Goal: Navigation & Orientation: Understand site structure

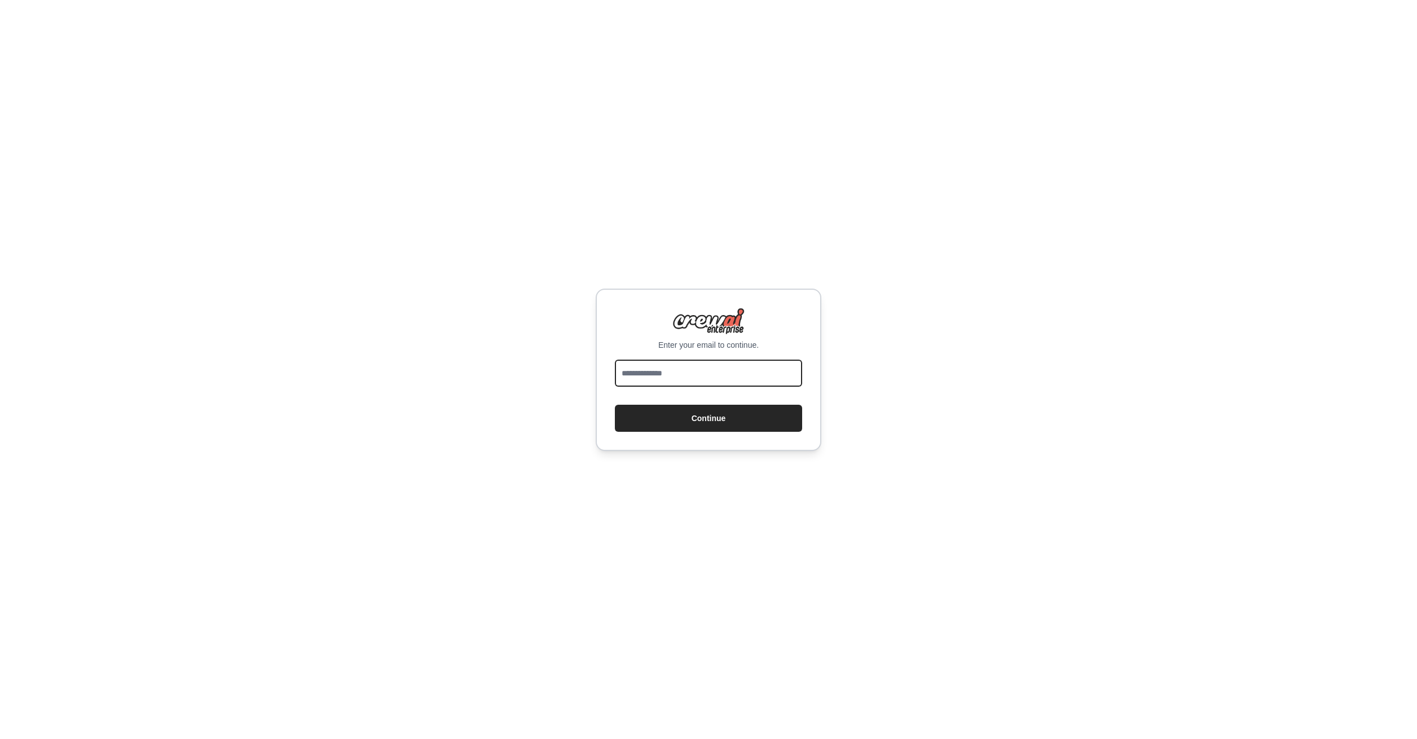
click at [733, 376] on input "email" at bounding box center [708, 373] width 187 height 27
type input "**********"
drag, startPoint x: 735, startPoint y: 387, endPoint x: 746, endPoint y: 427, distance: 41.5
click at [746, 427] on button "Continue" at bounding box center [708, 418] width 187 height 27
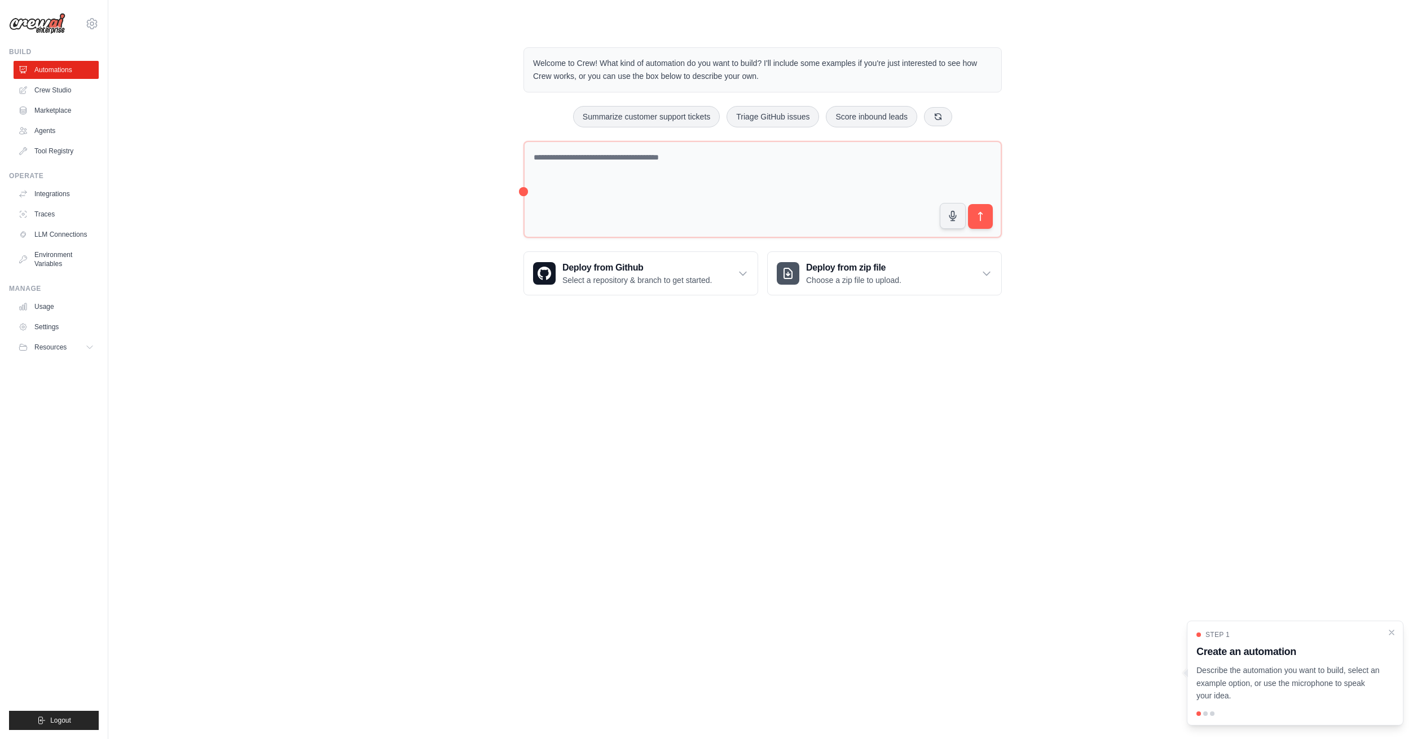
click at [429, 210] on div "Welcome to Crew! What kind of automation do you want to build? I'll include som…" at bounding box center [762, 171] width 1272 height 284
click at [77, 109] on link "Marketplace" at bounding box center [57, 111] width 85 height 18
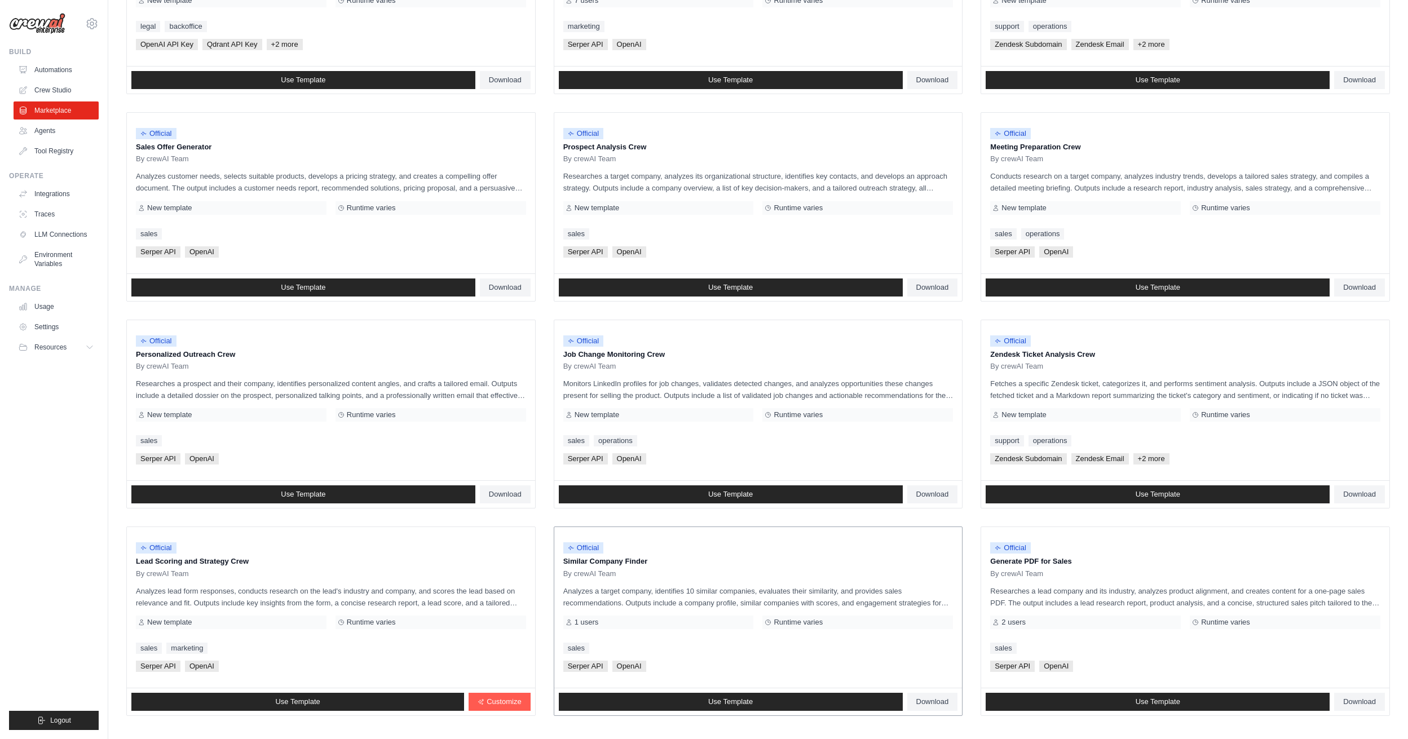
scroll to position [306, 0]
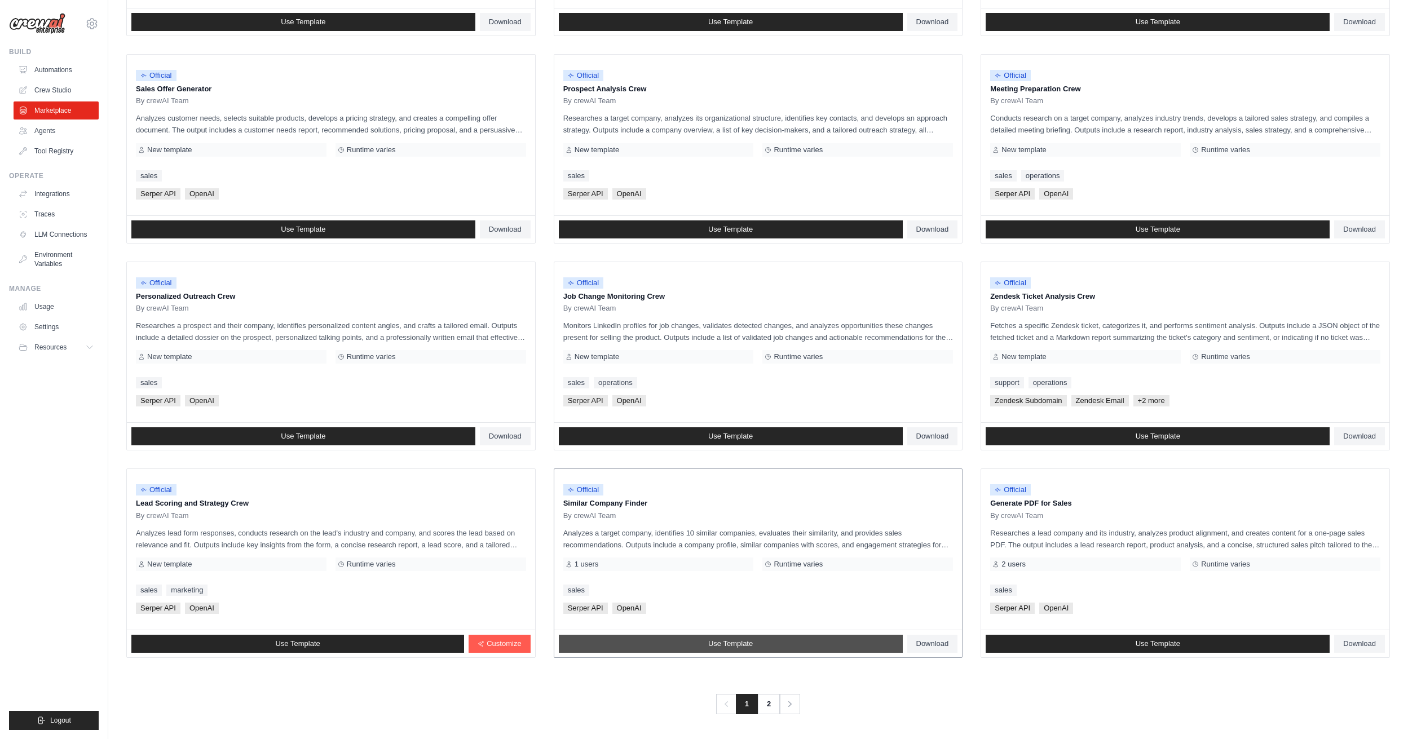
click at [777, 643] on link "Use Template" at bounding box center [731, 644] width 344 height 18
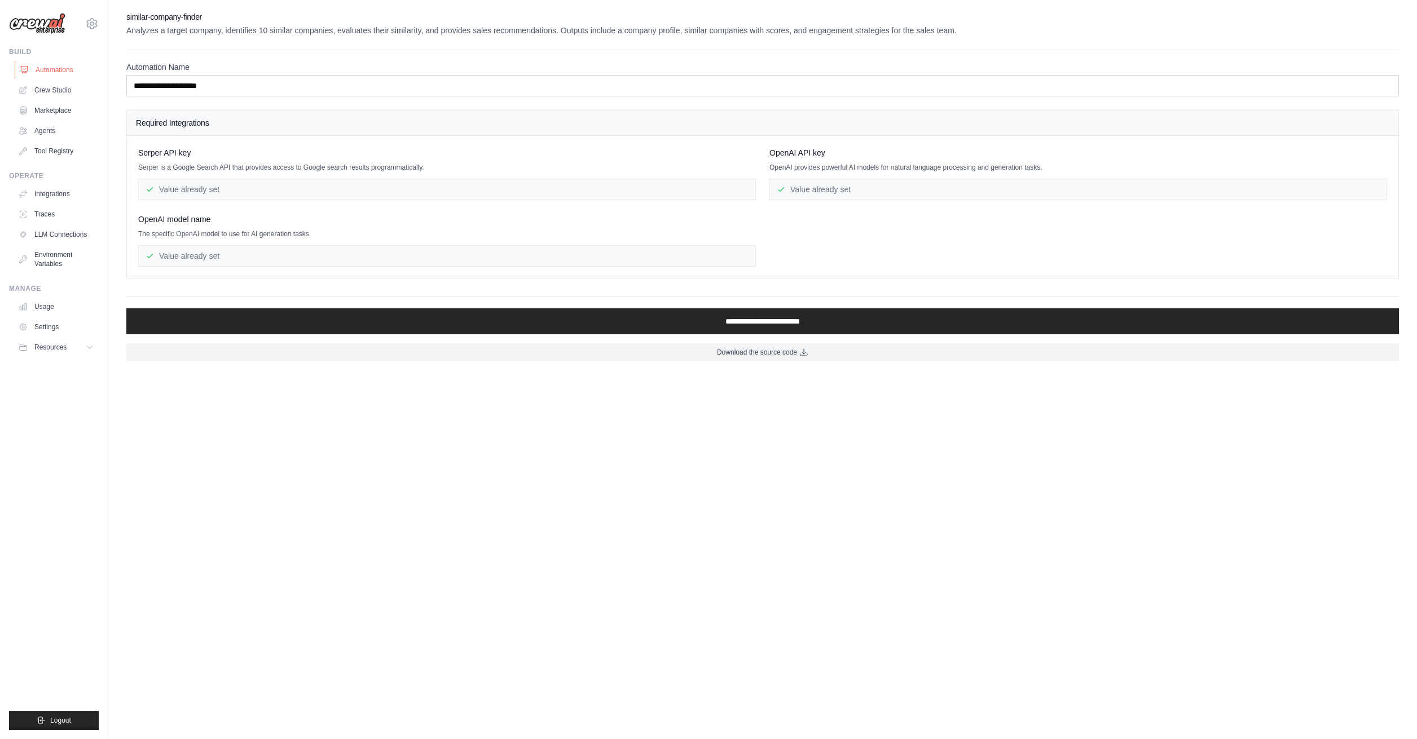
click at [69, 74] on link "Automations" at bounding box center [57, 70] width 85 height 18
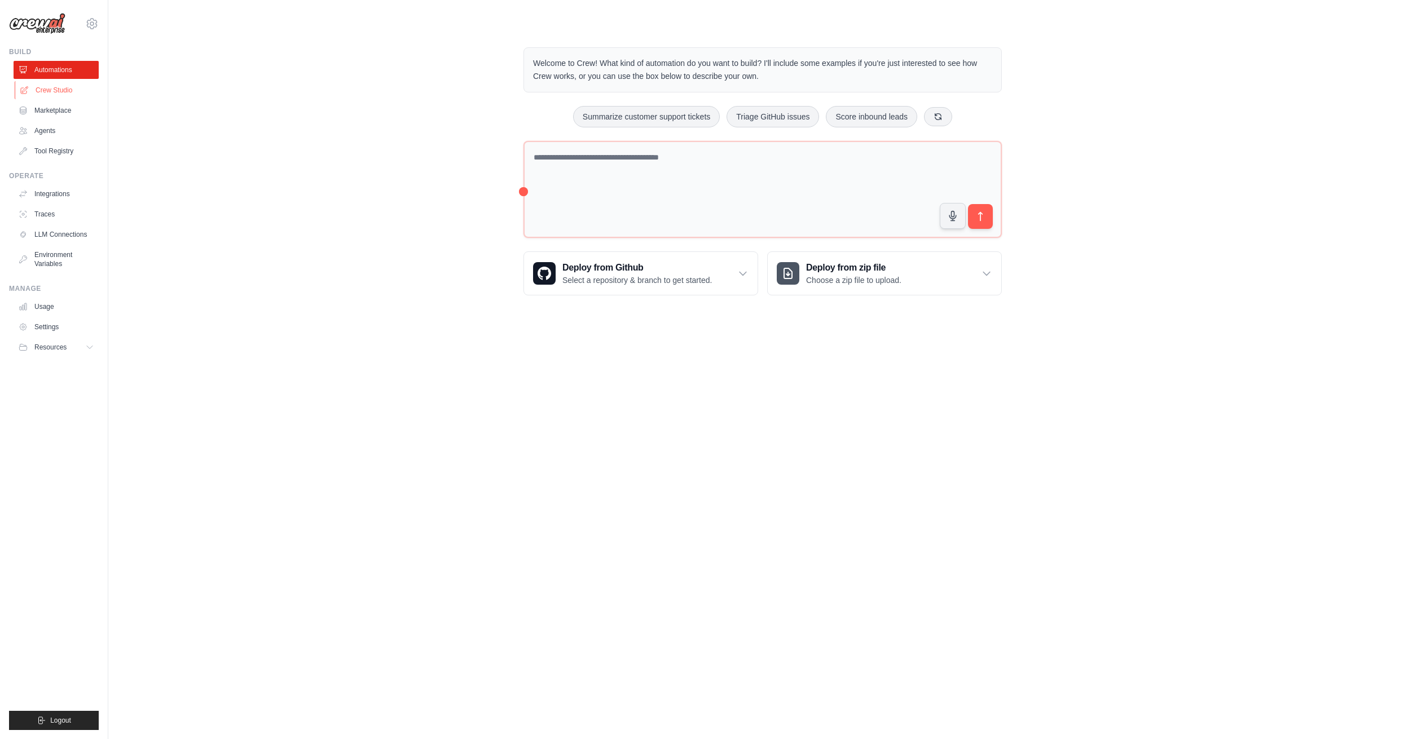
click at [66, 94] on link "Crew Studio" at bounding box center [57, 90] width 85 height 18
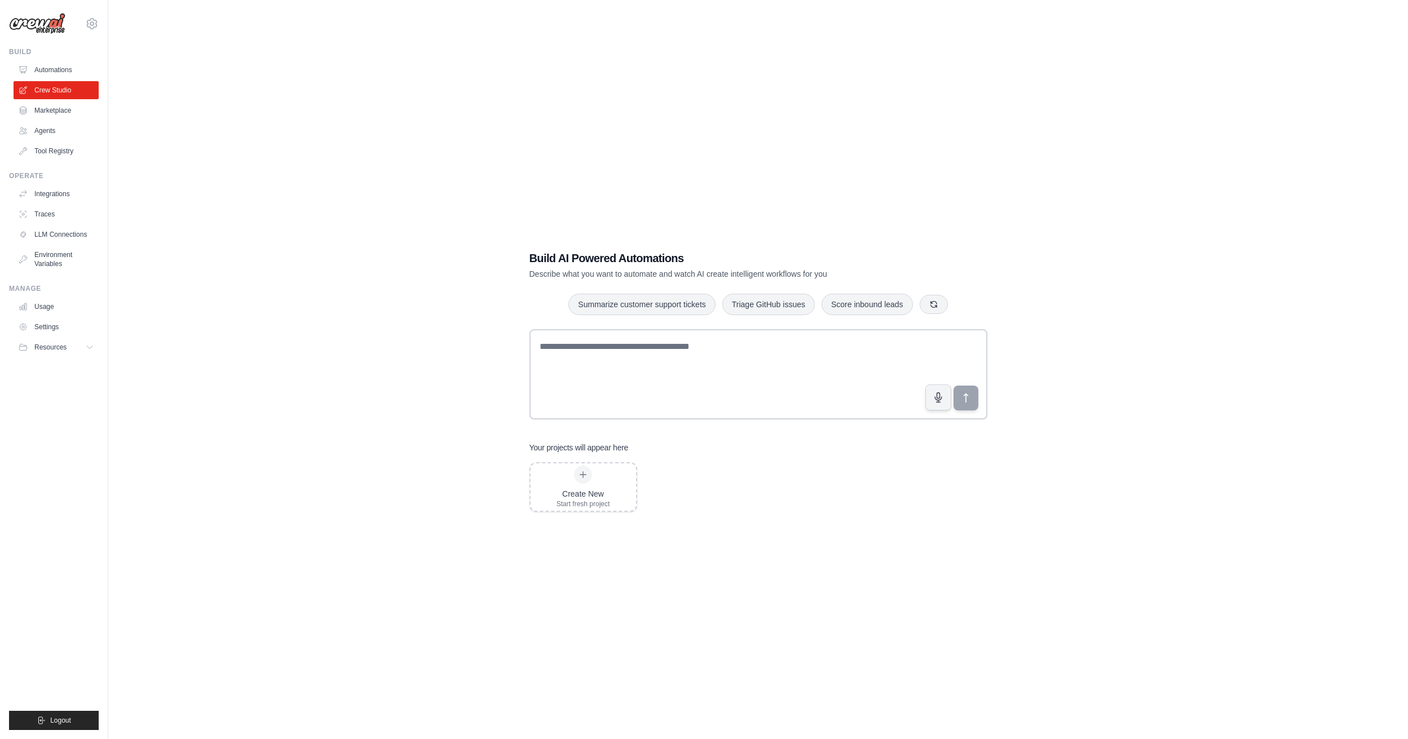
click at [63, 116] on link "Marketplace" at bounding box center [56, 111] width 85 height 18
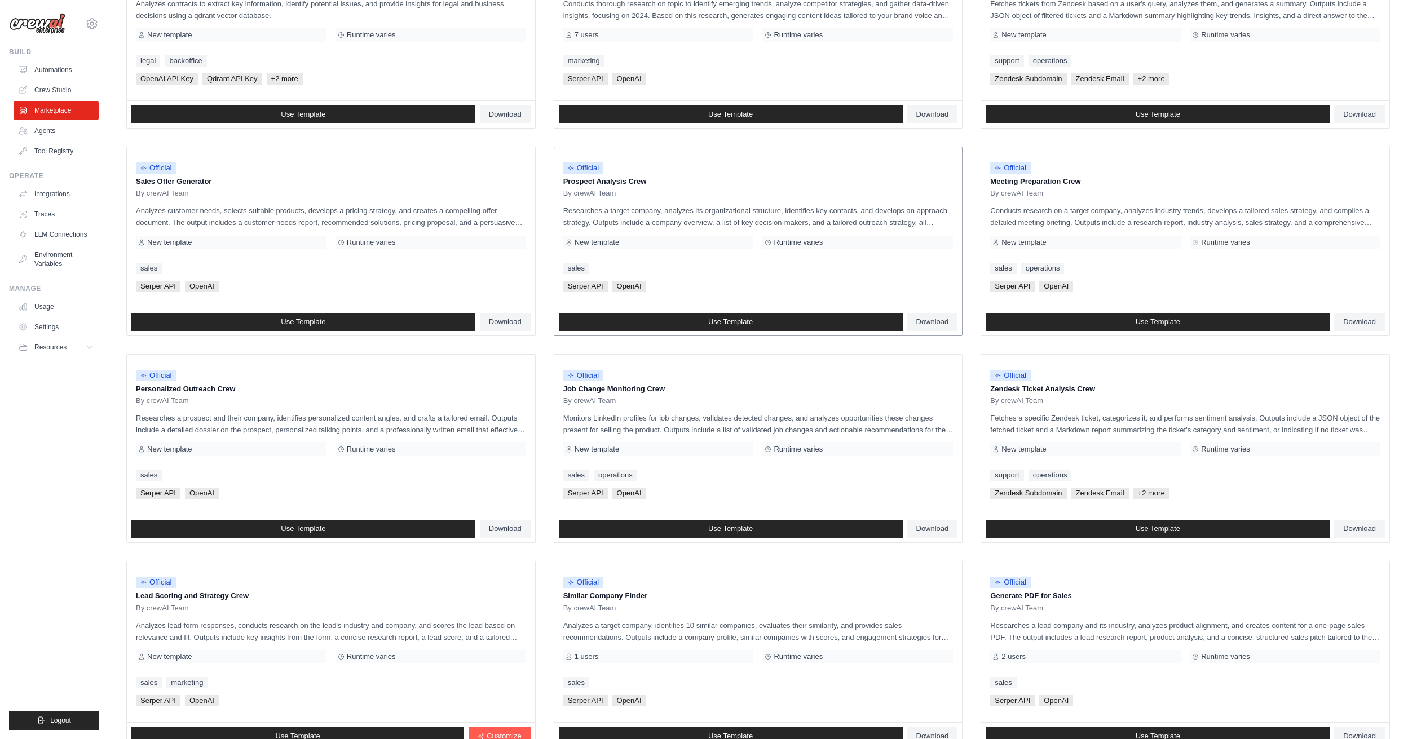
scroll to position [282, 0]
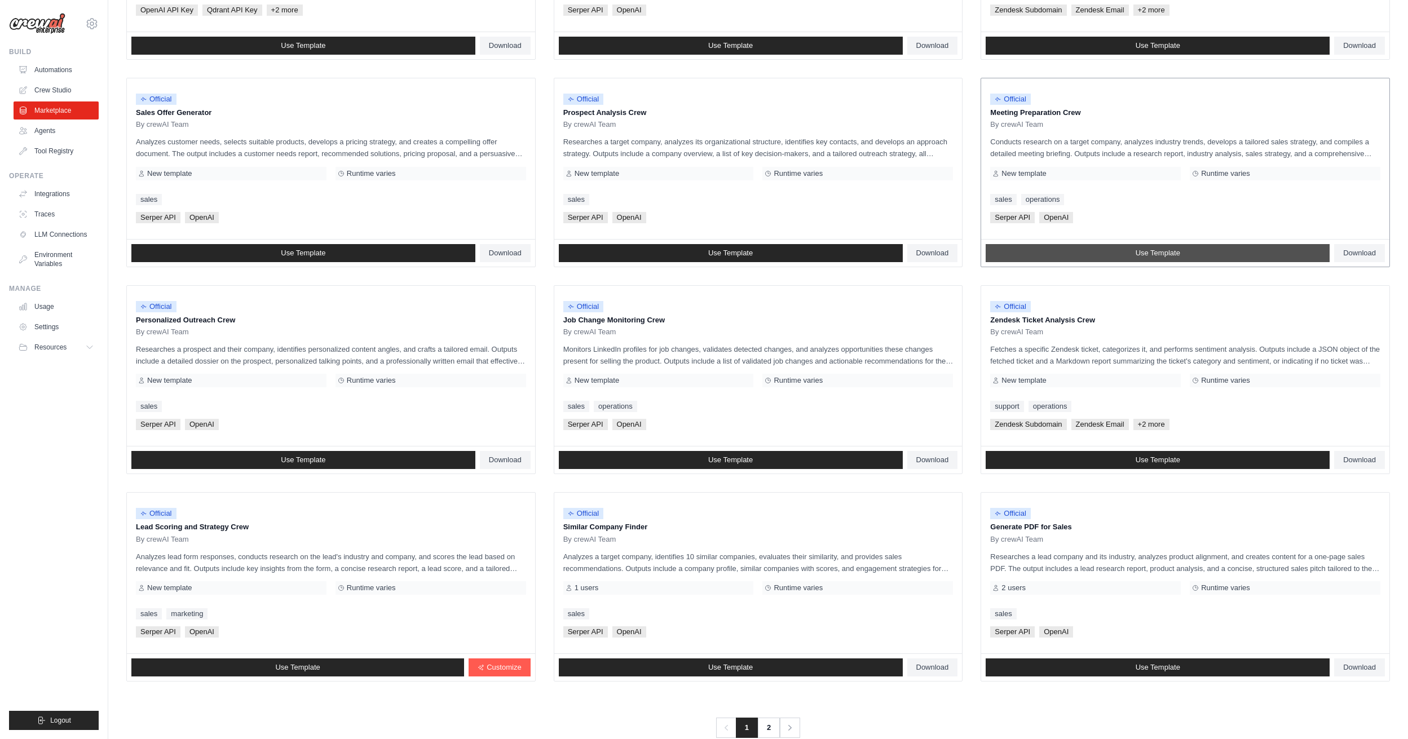
click at [1109, 252] on link "Use Template" at bounding box center [1158, 253] width 344 height 18
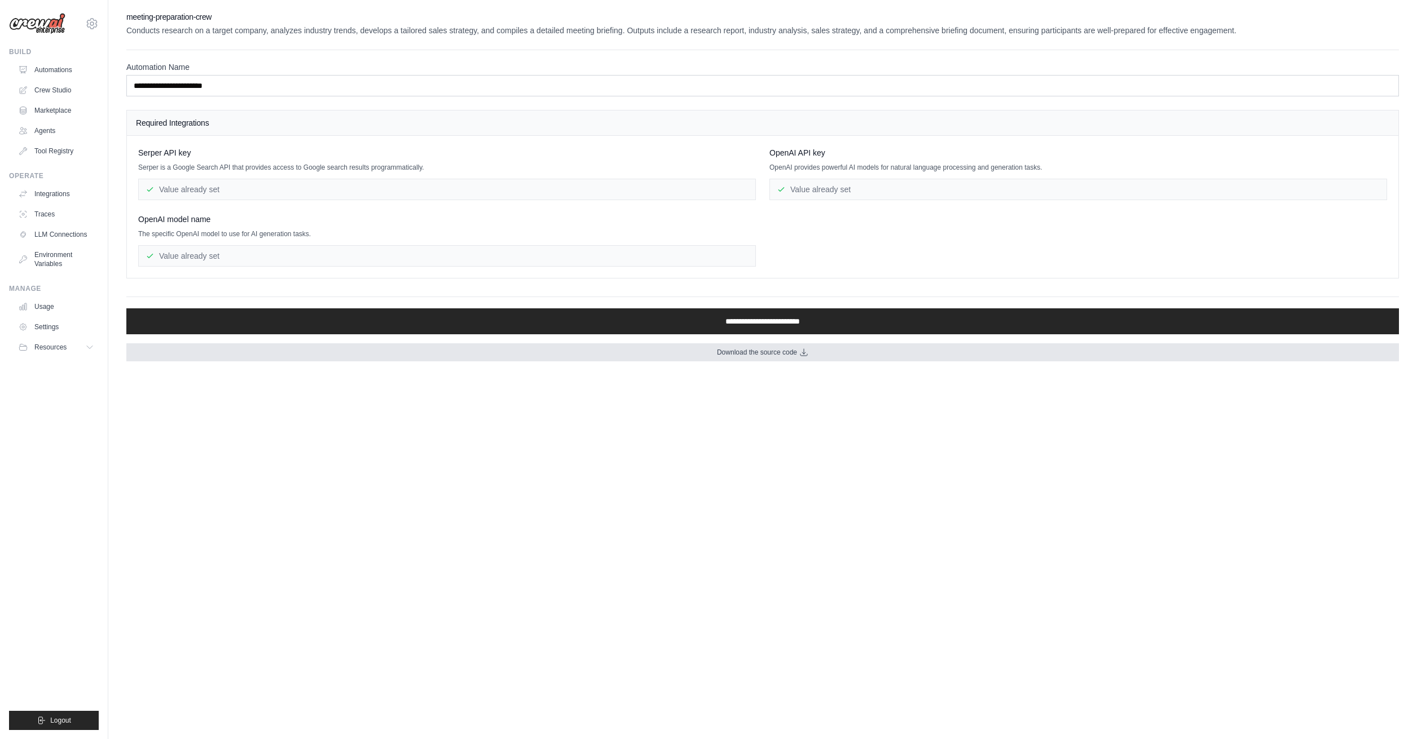
click at [760, 355] on span "Download the source code" at bounding box center [757, 352] width 80 height 9
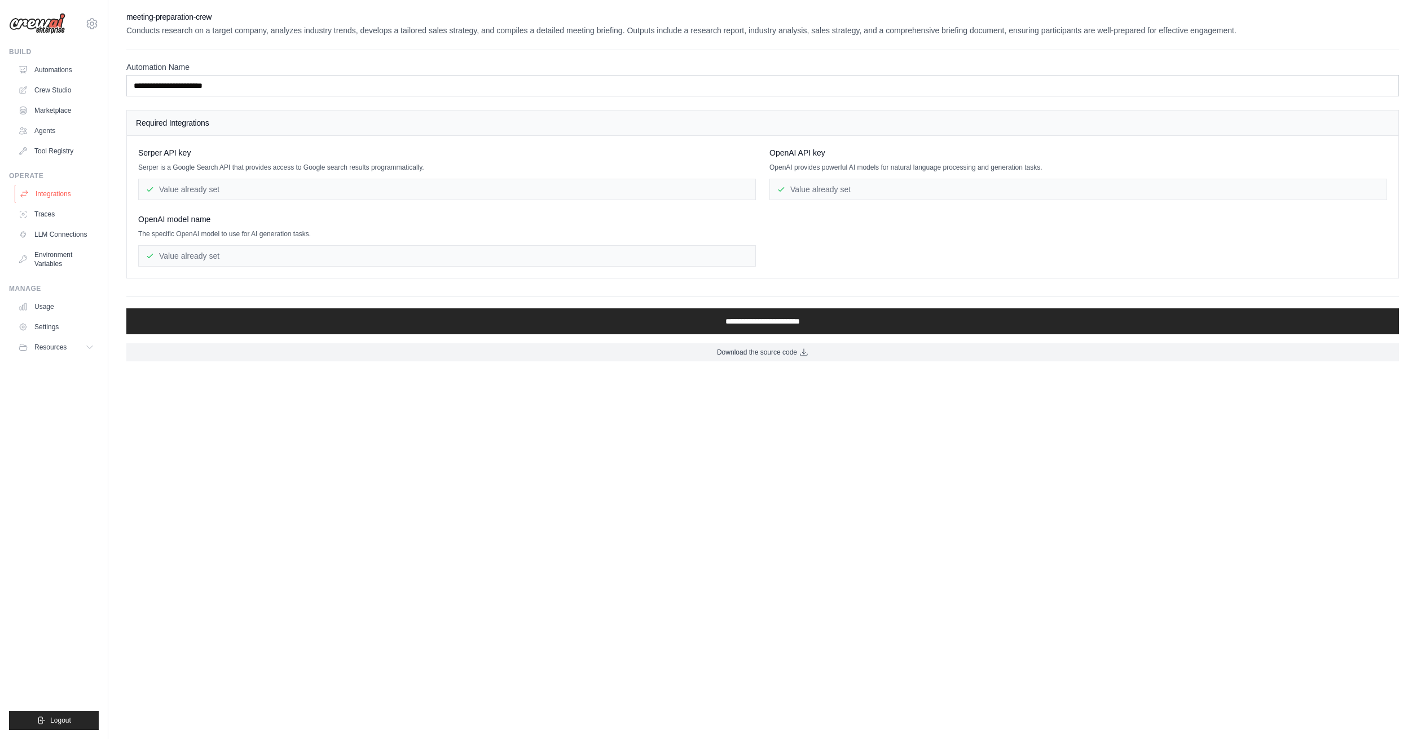
click at [82, 191] on link "Integrations" at bounding box center [57, 194] width 85 height 18
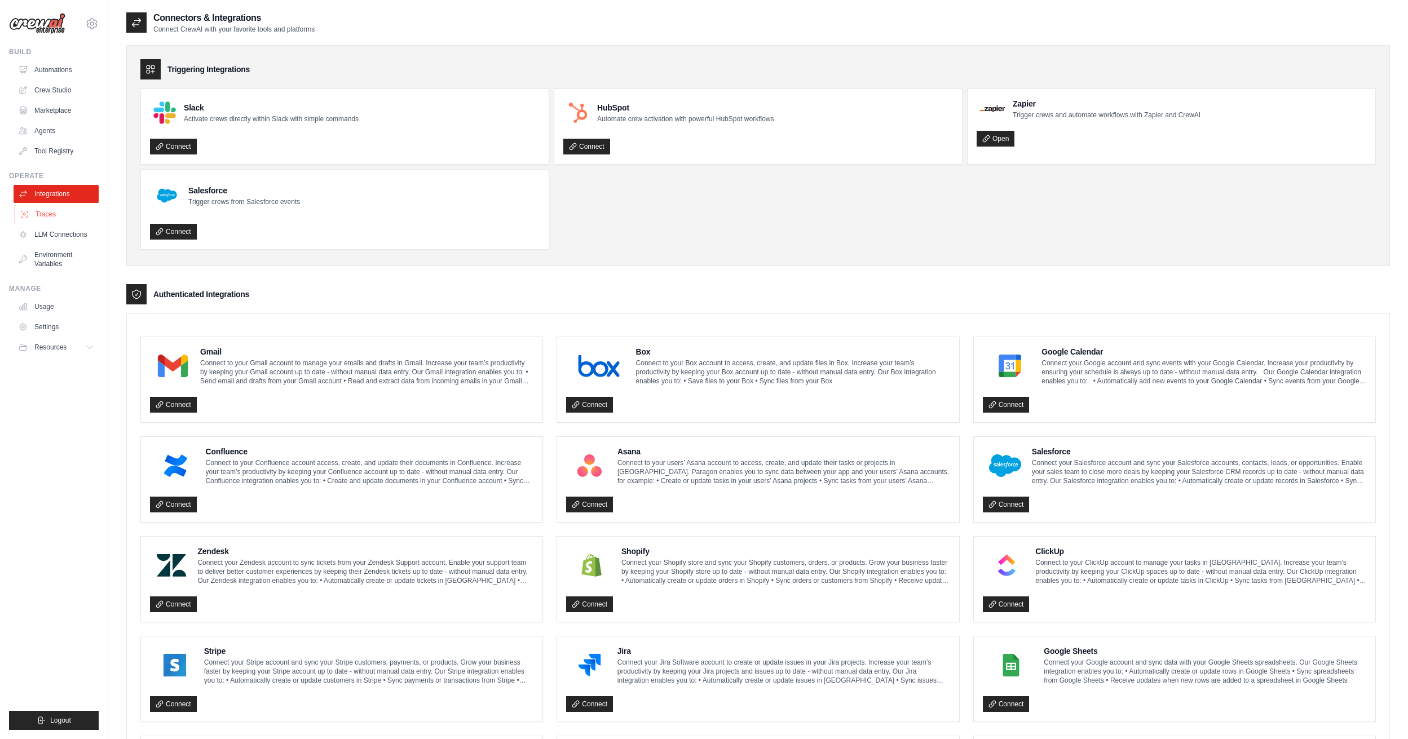
click at [70, 211] on link "Traces" at bounding box center [57, 214] width 85 height 18
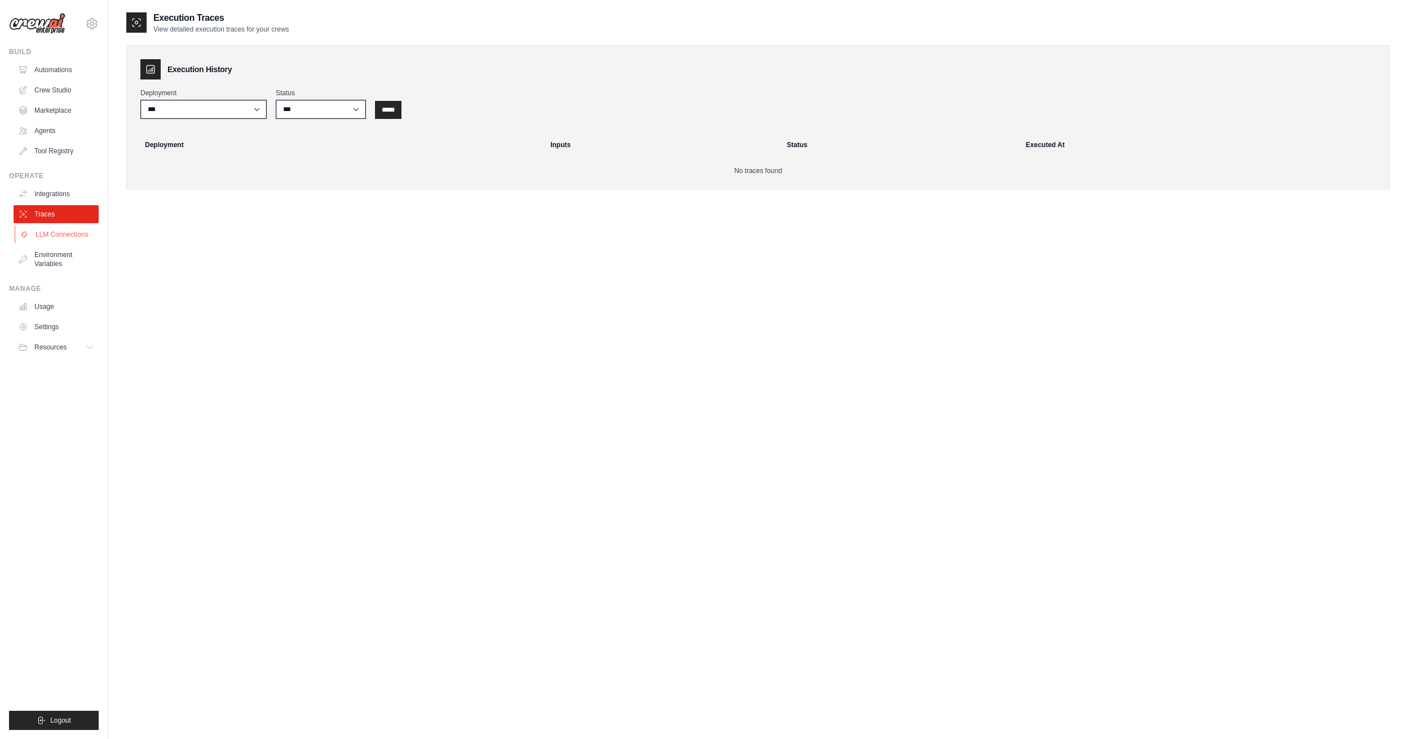
click at [72, 236] on link "LLM Connections" at bounding box center [57, 235] width 85 height 18
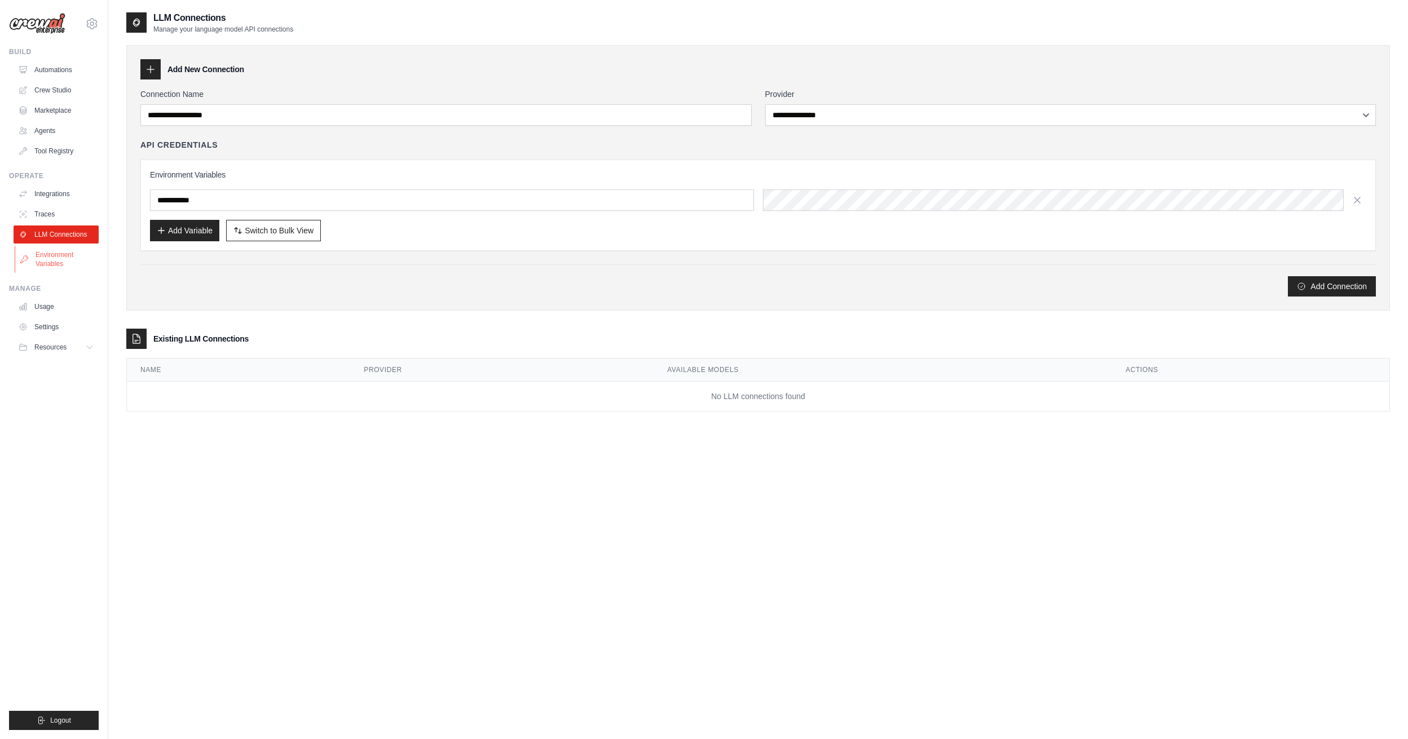
click at [64, 259] on link "Environment Variables" at bounding box center [57, 259] width 85 height 27
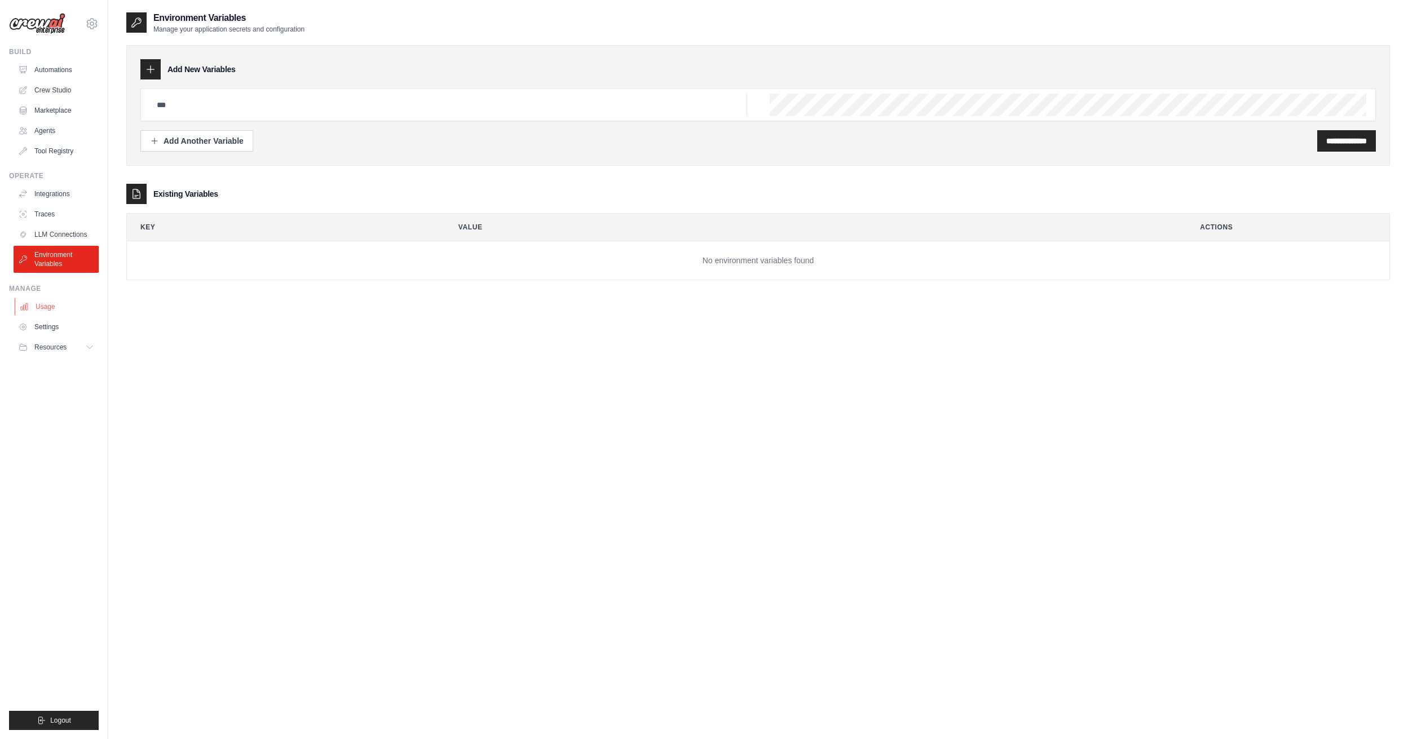
click at [60, 303] on link "Usage" at bounding box center [57, 307] width 85 height 18
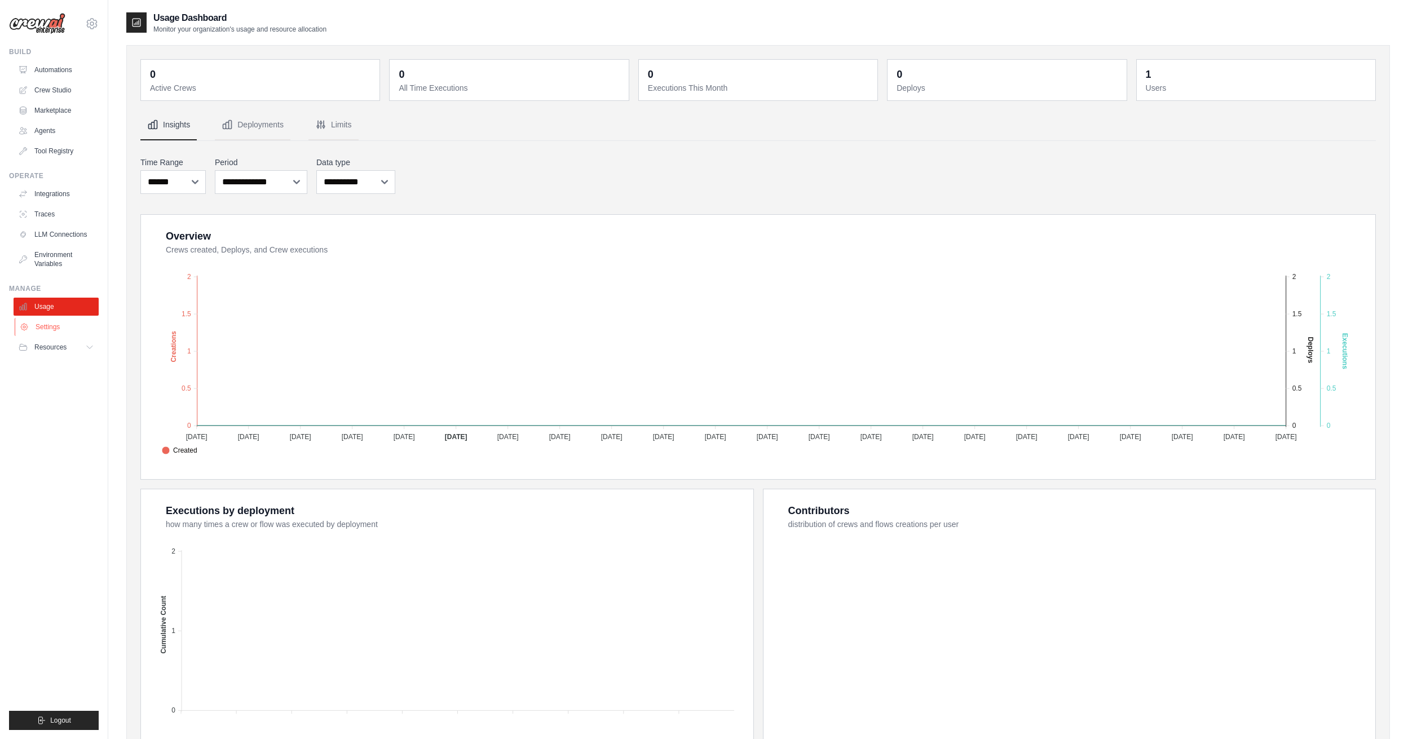
click at [59, 334] on link "Settings" at bounding box center [57, 327] width 85 height 18
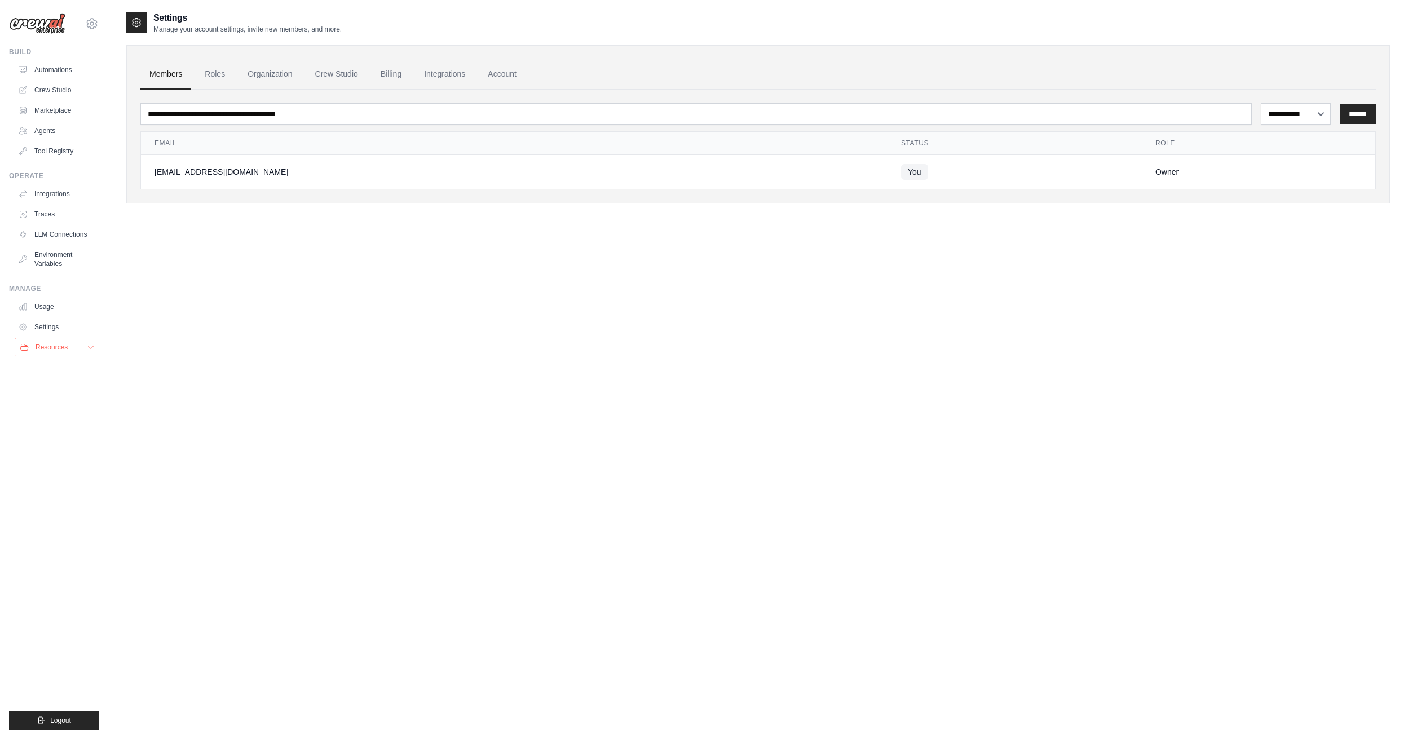
click at [58, 350] on span "Resources" at bounding box center [52, 347] width 32 height 9
click at [76, 73] on link "Automations" at bounding box center [57, 70] width 85 height 18
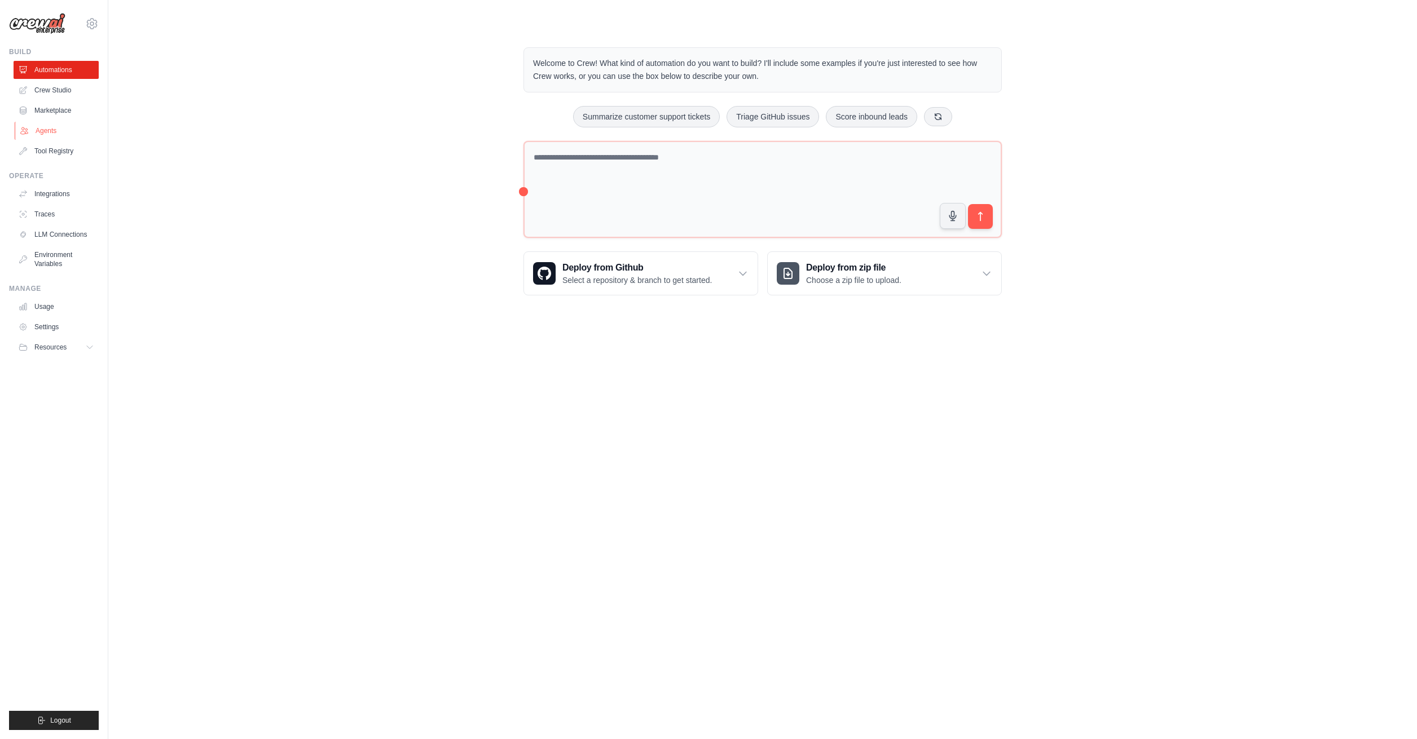
click at [75, 127] on link "Agents" at bounding box center [57, 131] width 85 height 18
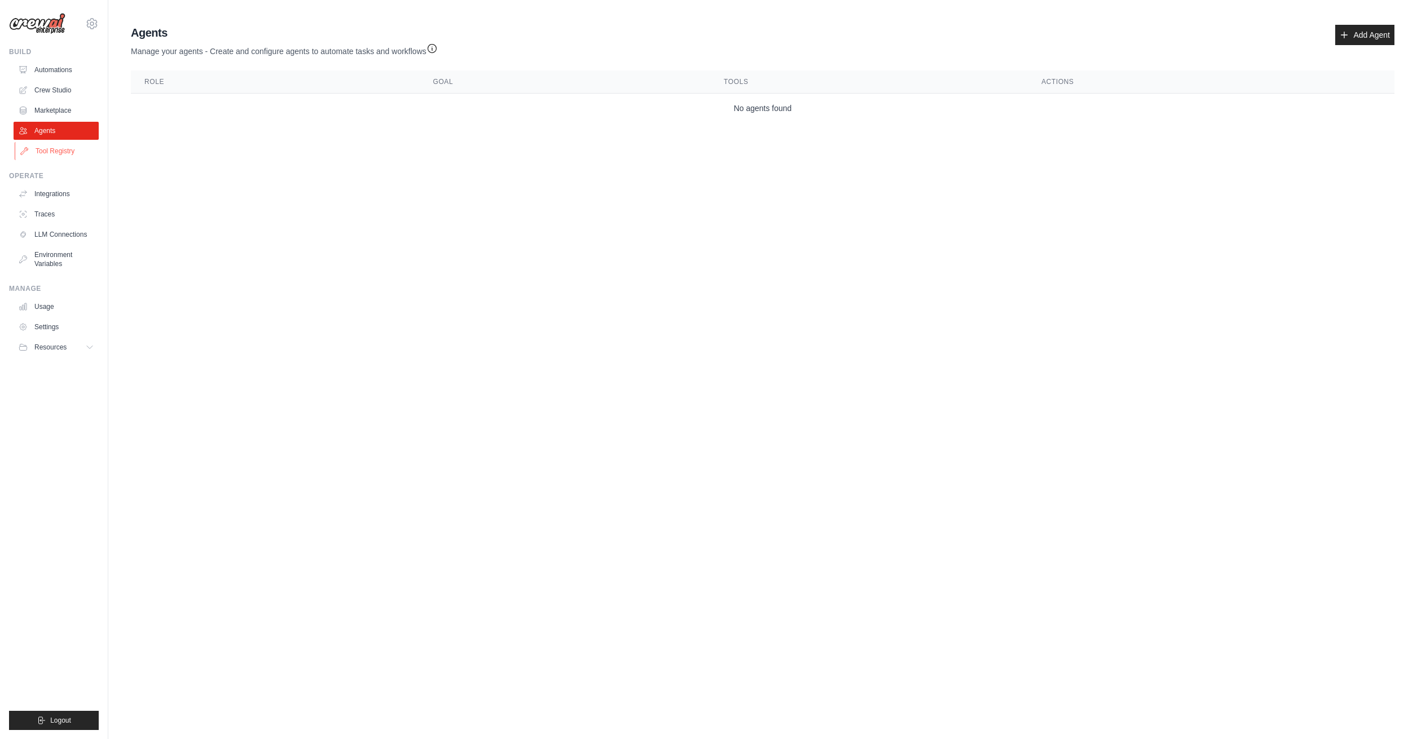
click at [74, 152] on link "Tool Registry" at bounding box center [57, 151] width 85 height 18
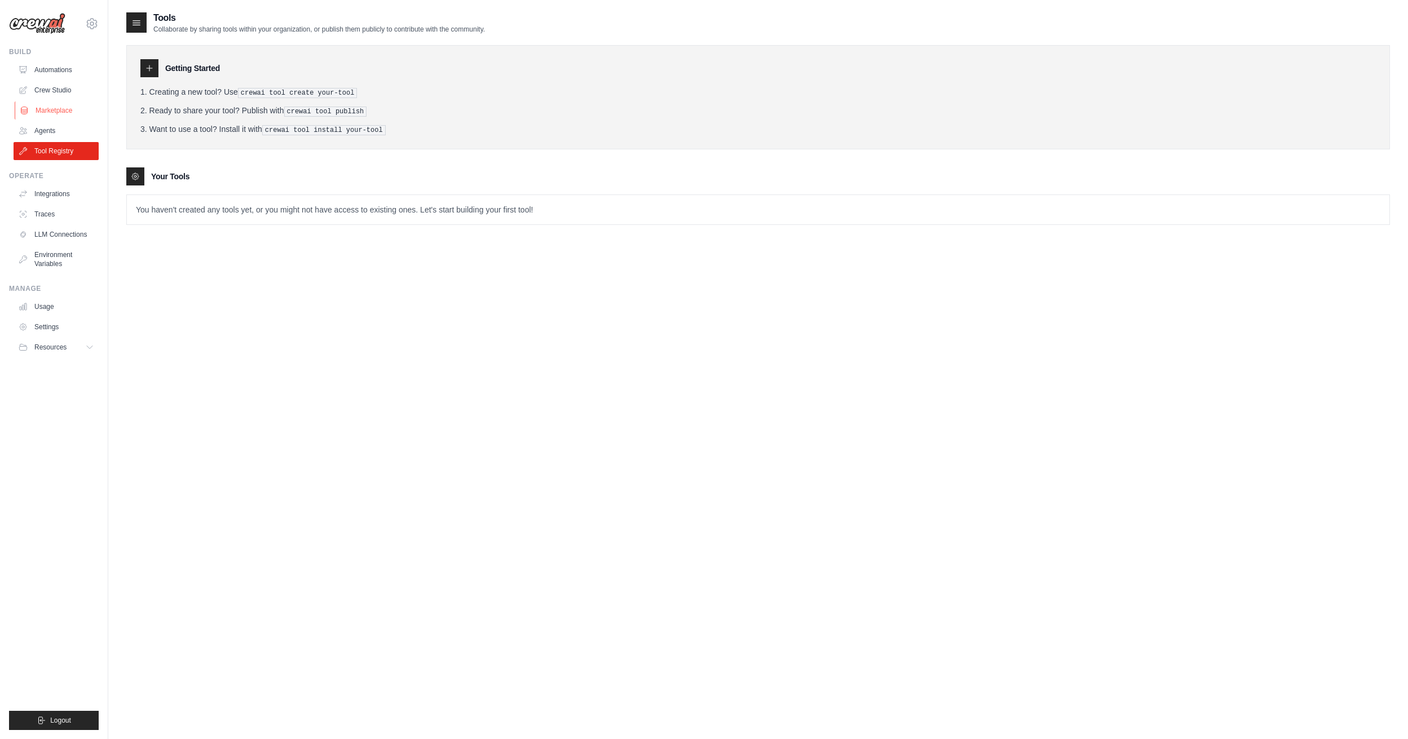
click at [65, 110] on link "Marketplace" at bounding box center [57, 111] width 85 height 18
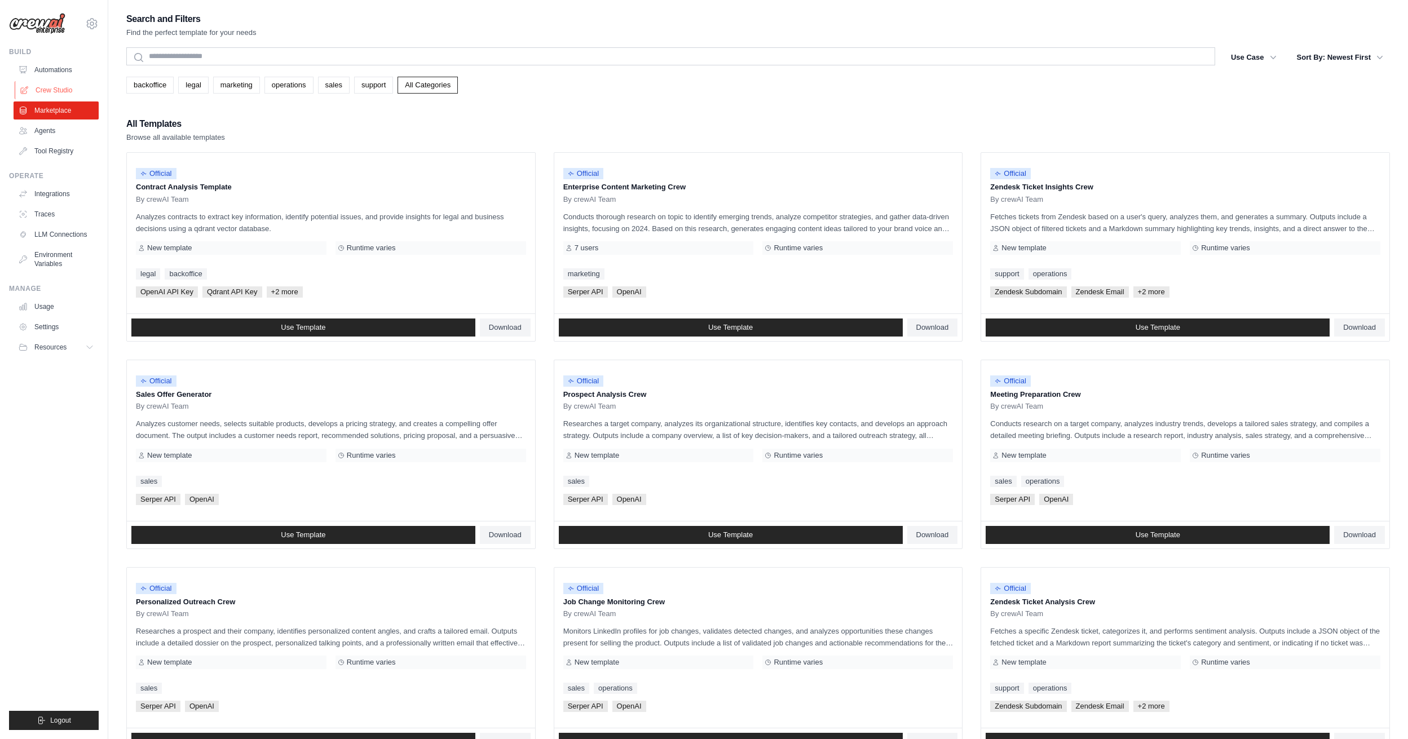
click at [69, 89] on link "Crew Studio" at bounding box center [57, 90] width 85 height 18
